Goal: Task Accomplishment & Management: Use online tool/utility

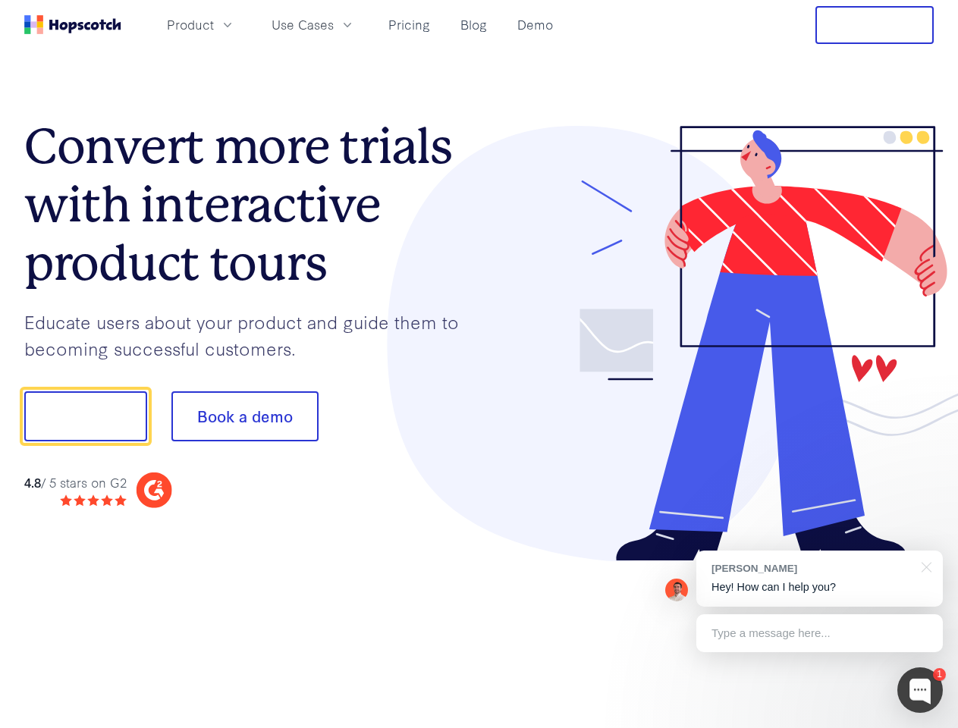
click at [480, 364] on div at bounding box center [707, 344] width 455 height 436
click at [214, 24] on span "Product" at bounding box center [190, 24] width 47 height 19
click at [334, 24] on span "Use Cases" at bounding box center [303, 24] width 62 height 19
click at [875, 25] on button "Free Trial" at bounding box center [875, 25] width 118 height 38
click at [85, 417] on button "Show me!" at bounding box center [85, 417] width 123 height 50
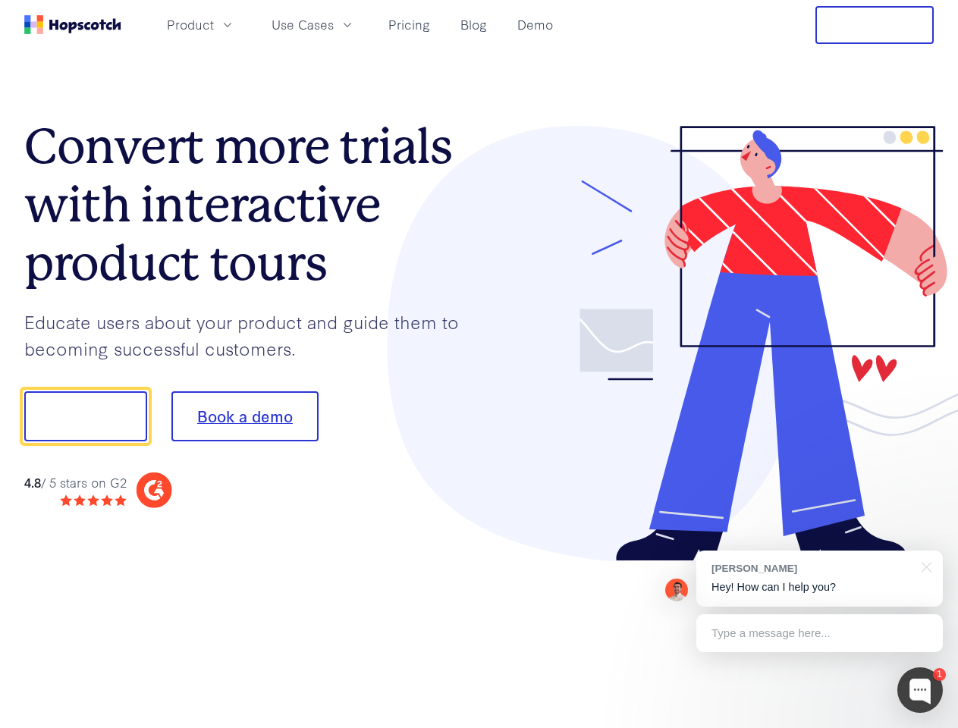
click at [244, 417] on button "Book a demo" at bounding box center [244, 417] width 147 height 50
click at [920, 690] on div at bounding box center [921, 691] width 46 height 46
click at [819, 579] on div "[PERSON_NAME] Hey! How can I help you?" at bounding box center [820, 579] width 247 height 56
click at [924, 566] on div at bounding box center [924, 566] width 38 height 31
click at [819, 634] on div "Type a message here..." at bounding box center [820, 634] width 247 height 38
